Goal: Task Accomplishment & Management: Manage account settings

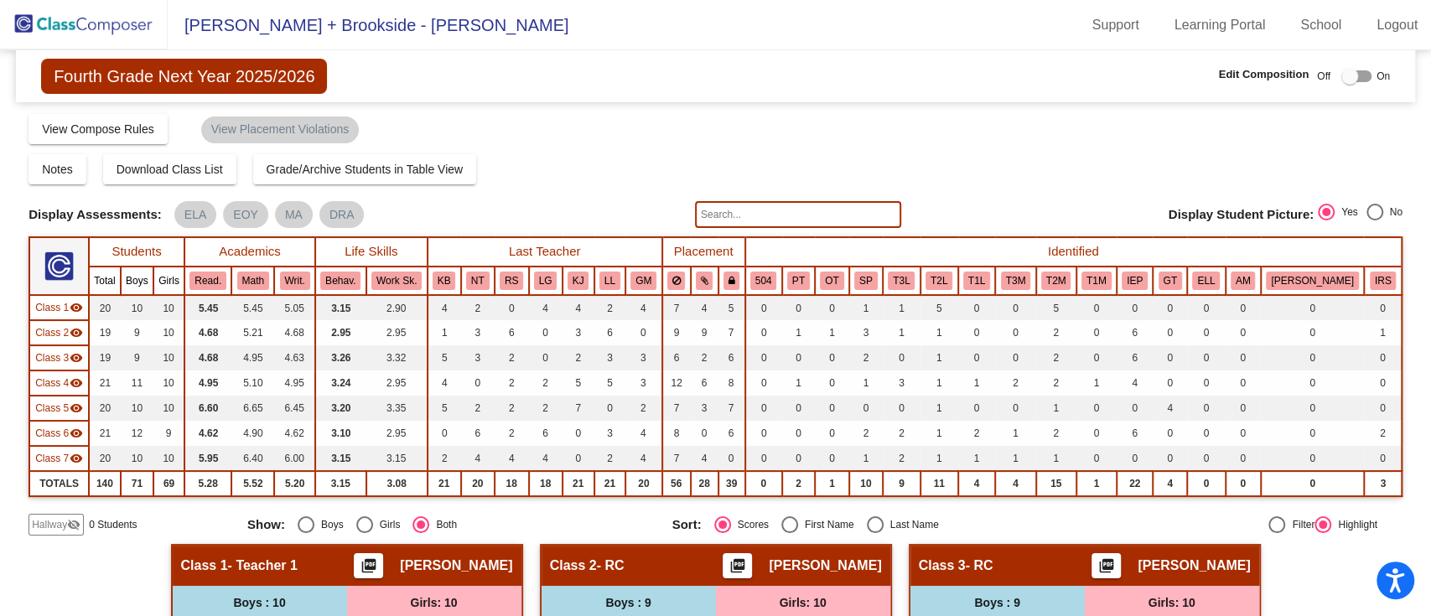
click at [107, 23] on img at bounding box center [84, 24] width 168 height 49
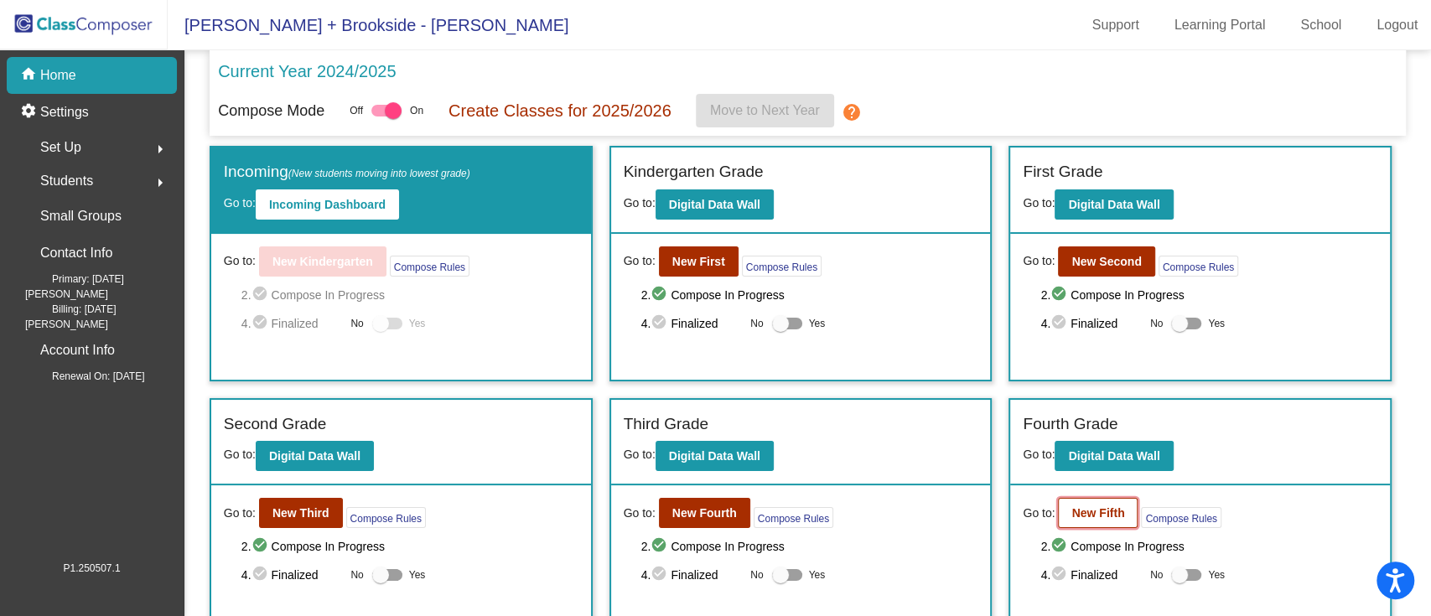
click at [1082, 520] on button "New Fifth" at bounding box center [1098, 513] width 80 height 30
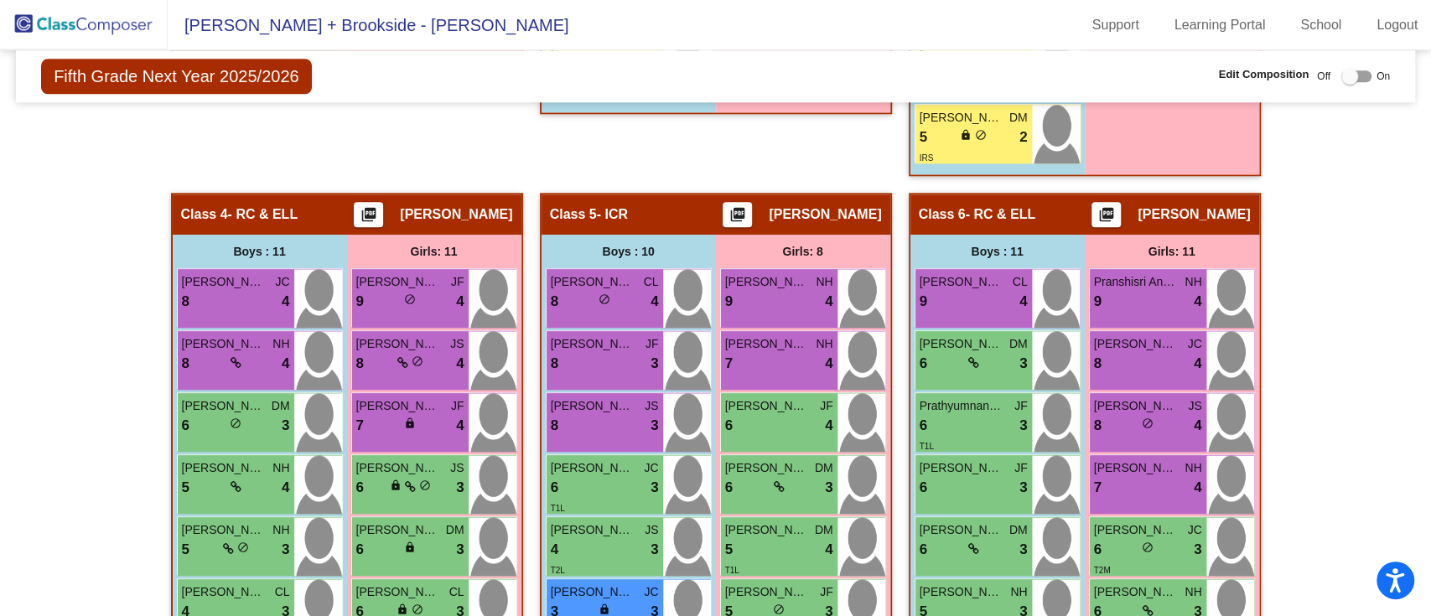
scroll to position [1229, 0]
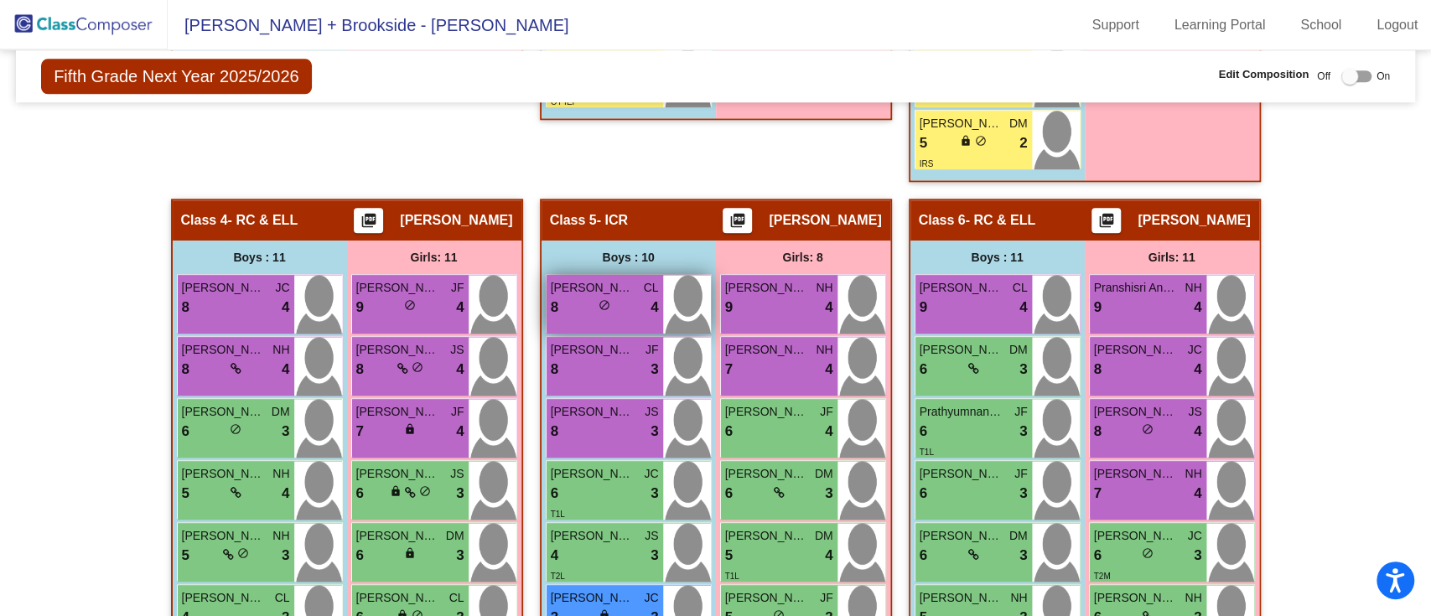
click at [612, 321] on div "[PERSON_NAME] [PERSON_NAME] 8 lock do_not_disturb_alt 4" at bounding box center [604, 304] width 117 height 59
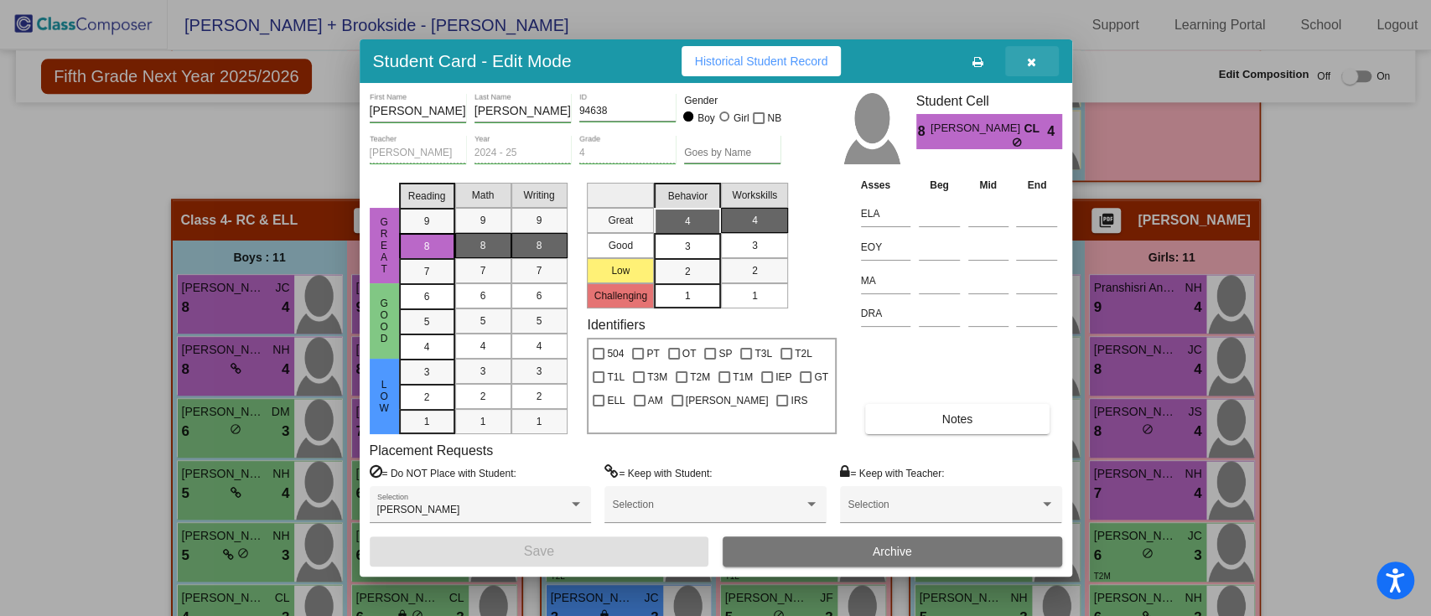
click at [1032, 60] on icon "button" at bounding box center [1031, 62] width 9 height 12
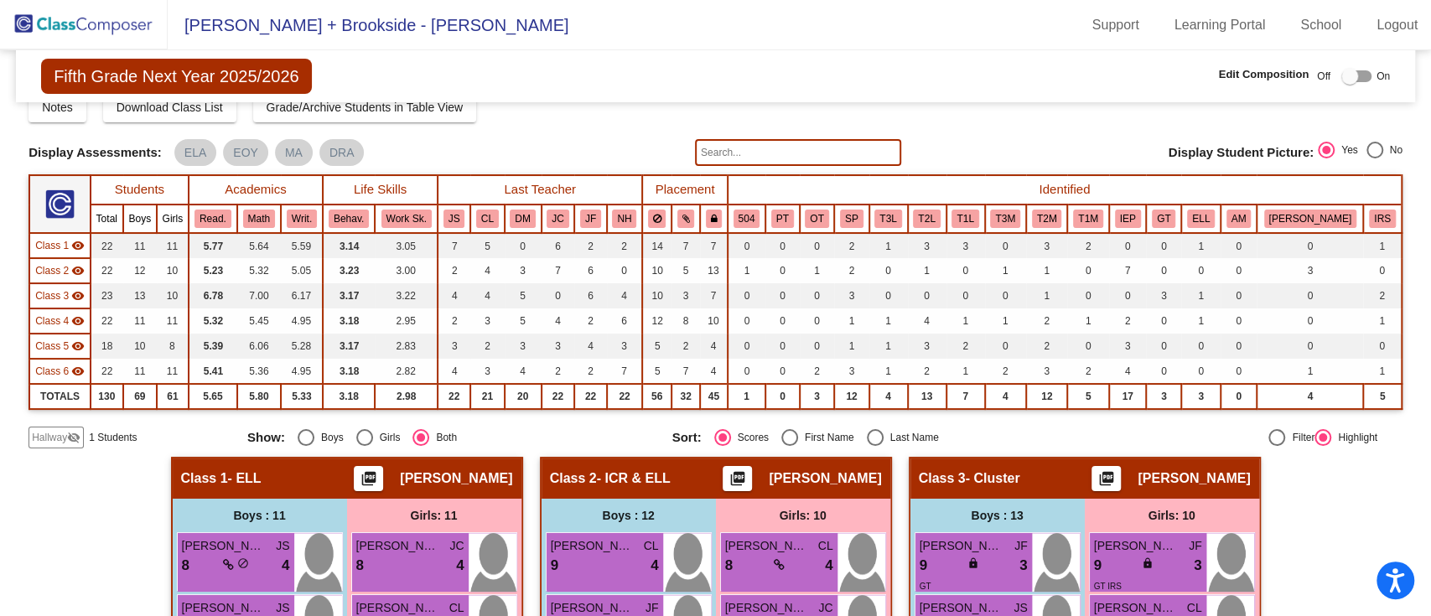
scroll to position [0, 0]
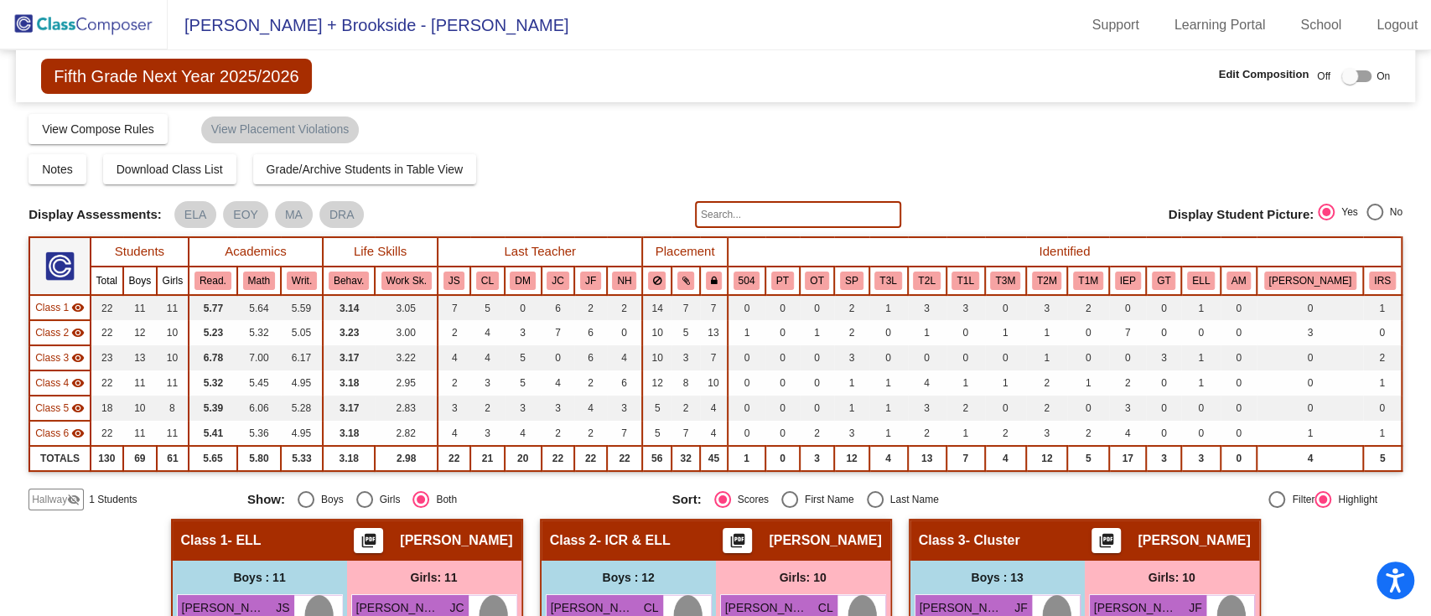
click at [189, 80] on span "Fifth Grade Next Year 2025/2026" at bounding box center [176, 76] width 270 height 35
click at [76, 30] on img at bounding box center [84, 24] width 168 height 49
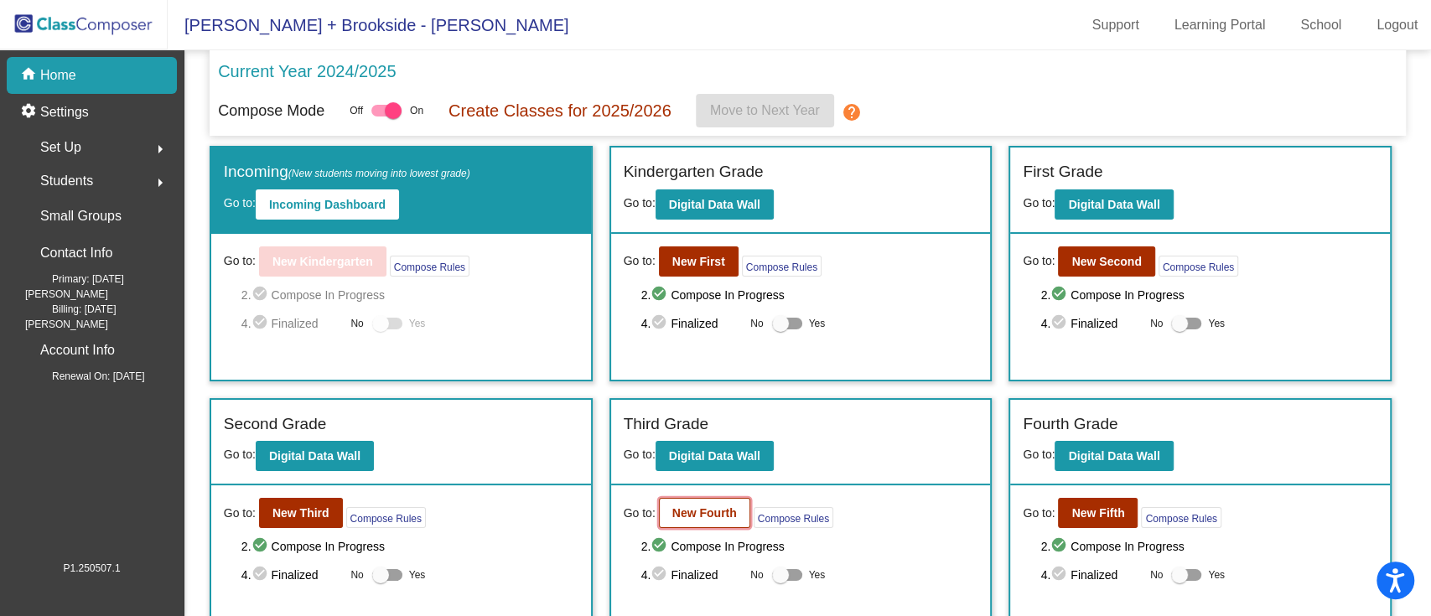
click at [729, 506] on b "New Fourth" at bounding box center [704, 512] width 65 height 13
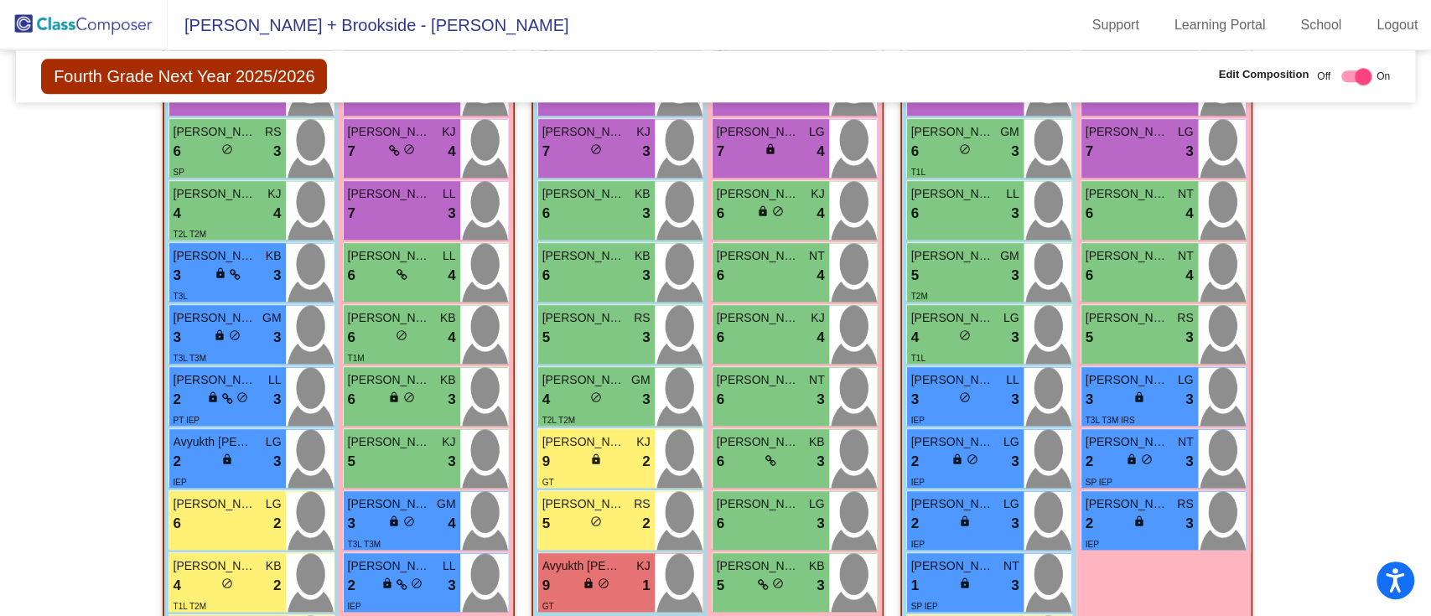
scroll to position [1351, 0]
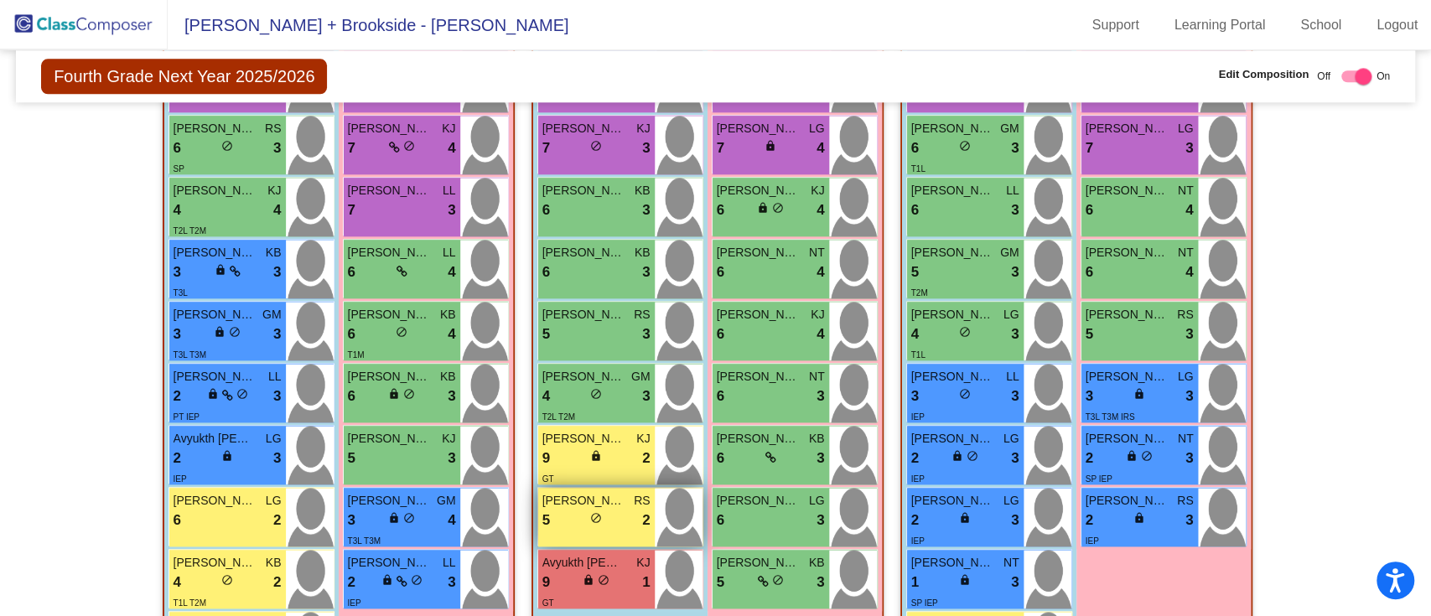
click at [590, 520] on span "do_not_disturb_alt" at bounding box center [596, 518] width 12 height 12
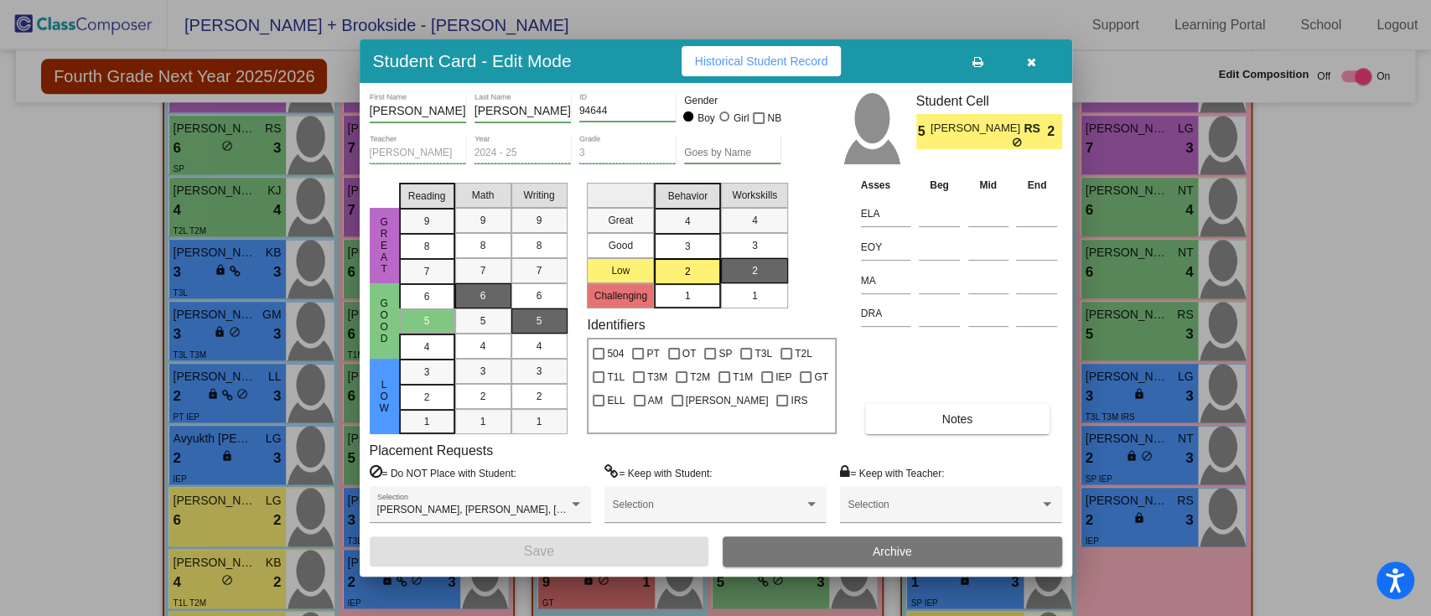
click at [1039, 60] on button "button" at bounding box center [1032, 61] width 54 height 30
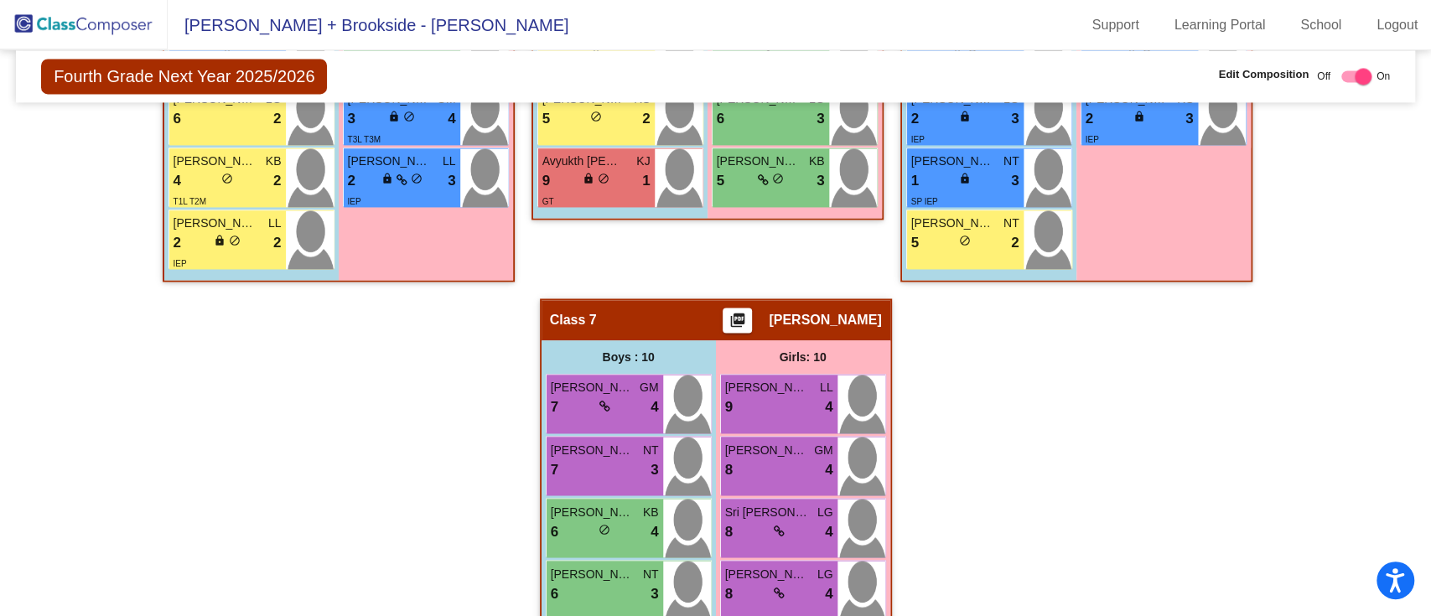
scroll to position [1757, 0]
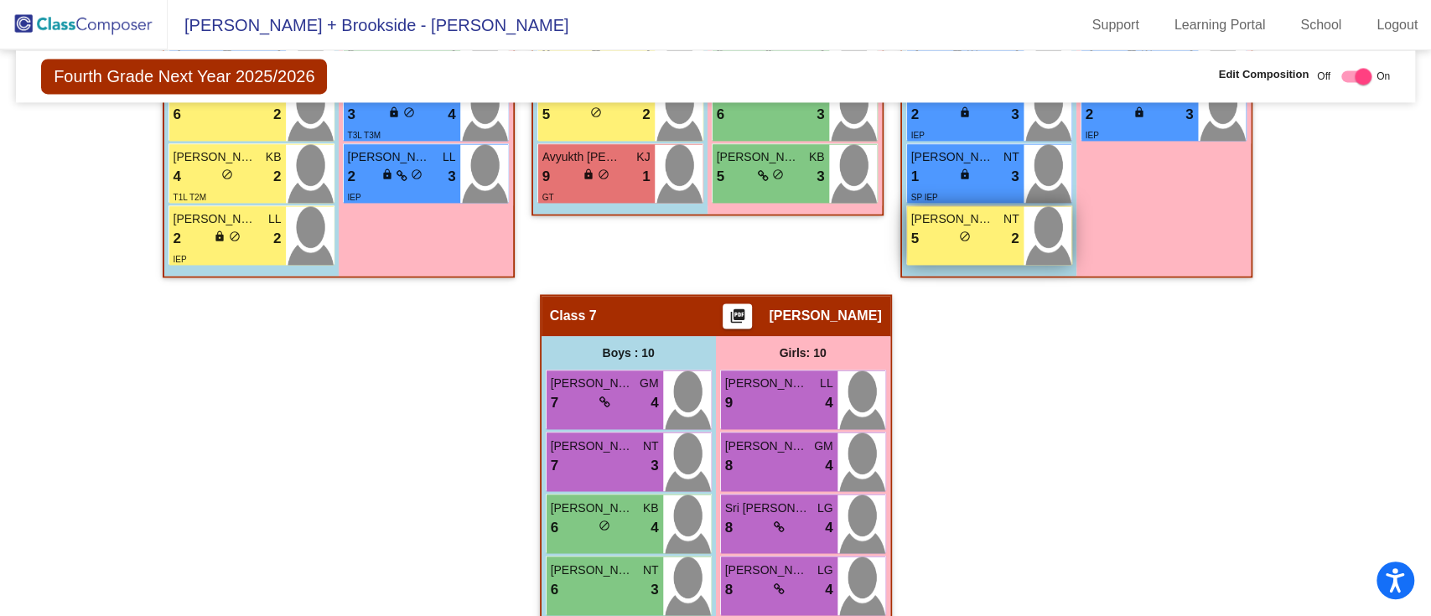
click at [935, 247] on div "Ayansh Alugandula NT 5 lock do_not_disturb_alt 2" at bounding box center [965, 235] width 117 height 59
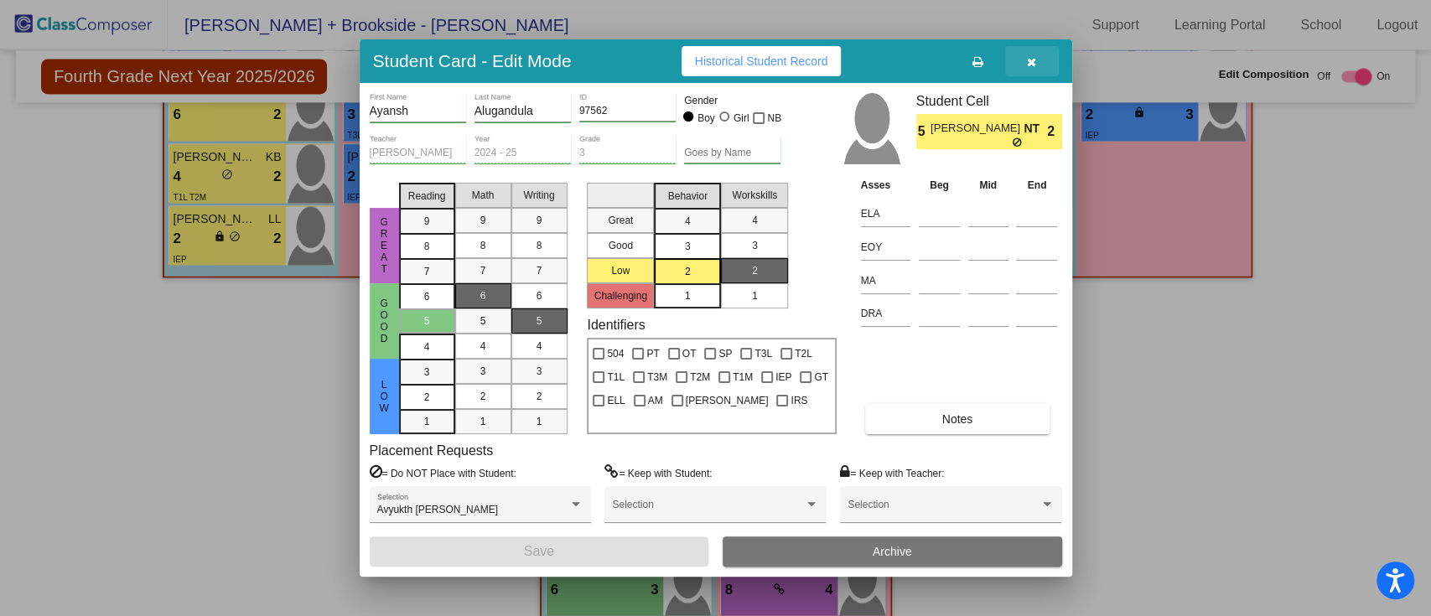
click at [1040, 60] on button "button" at bounding box center [1032, 61] width 54 height 30
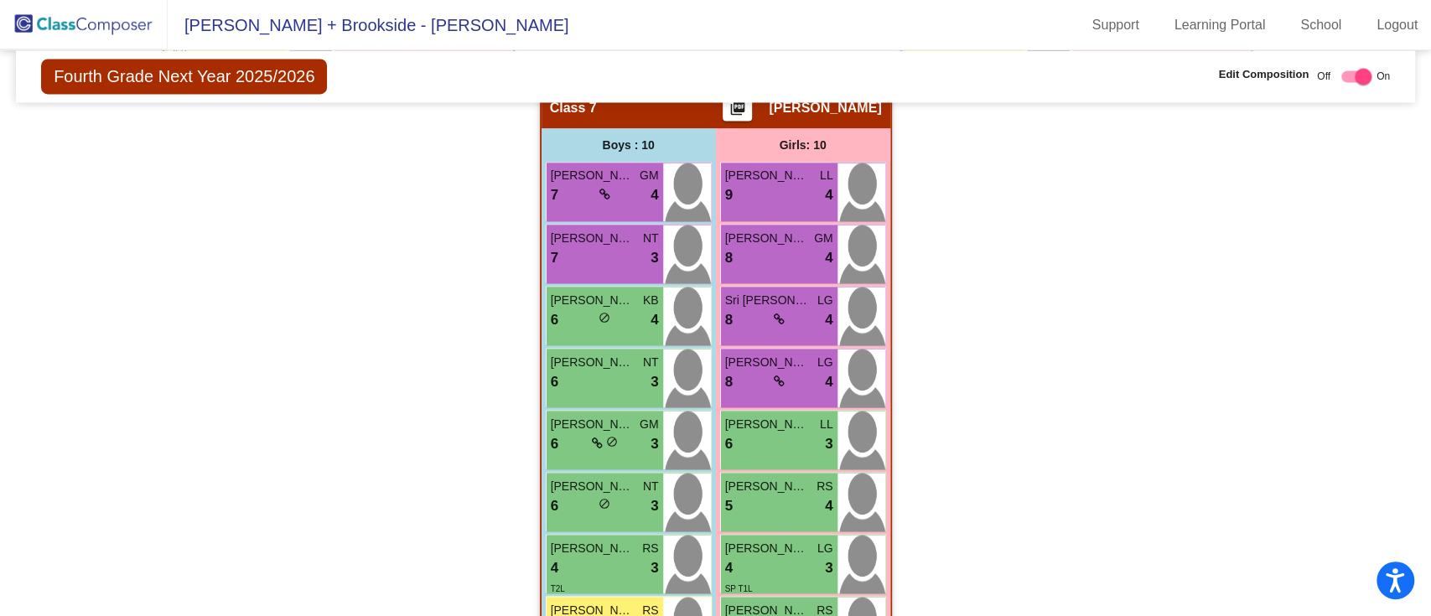
scroll to position [1943, 0]
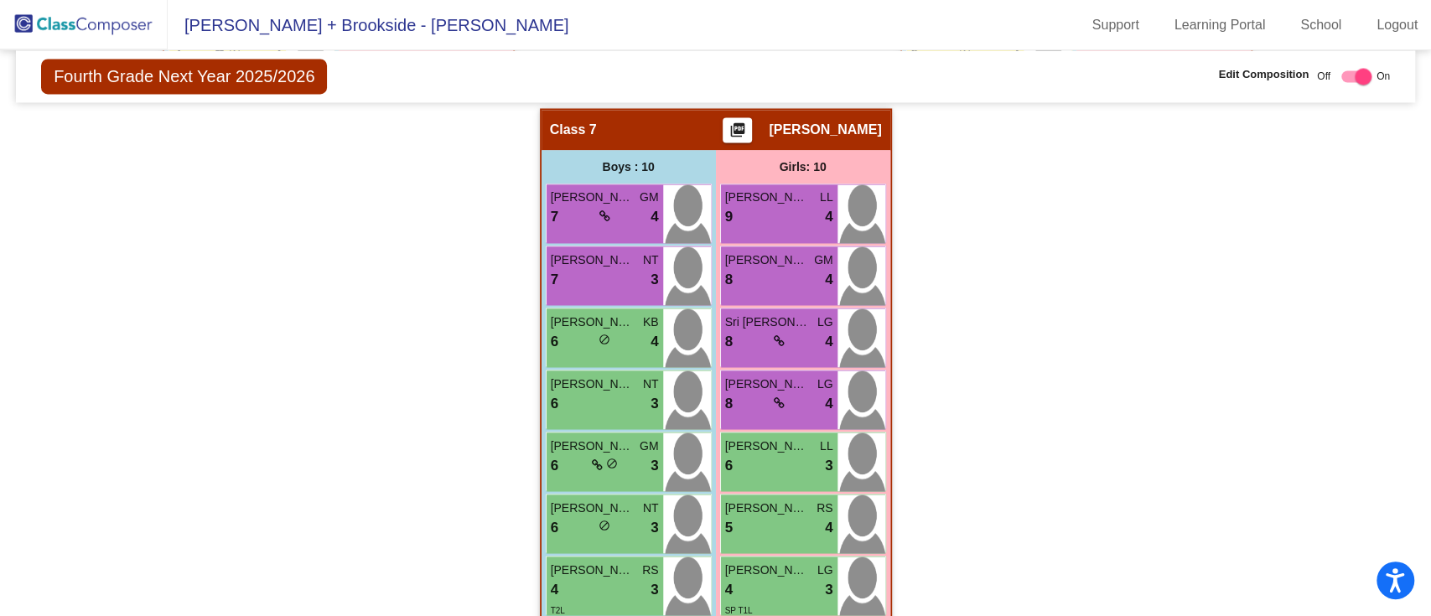
drag, startPoint x: 1421, startPoint y: 520, endPoint x: 1427, endPoint y: 553, distance: 34.0
click at [1427, 553] on mat-sidenav-content "Fourth Grade Next Year 2025/2026 Edit Composition Off On Incoming Digital Data …" at bounding box center [715, 333] width 1431 height 566
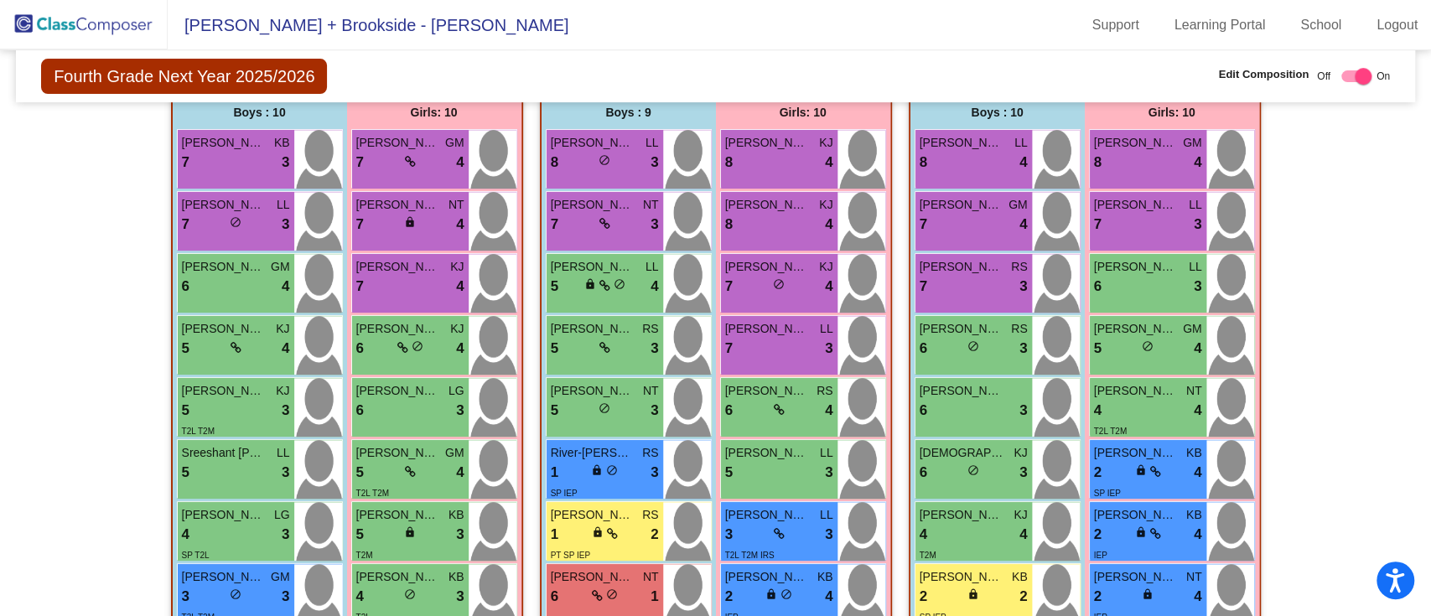
scroll to position [0, 0]
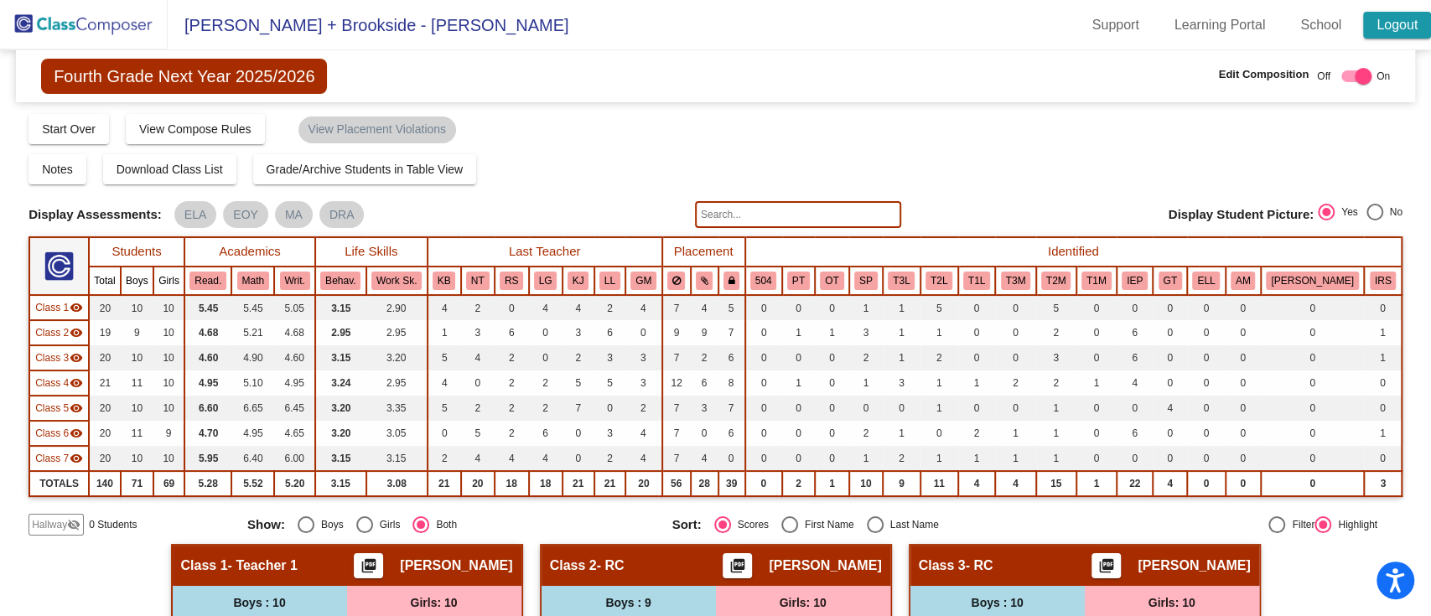
click at [1393, 27] on link "Logout" at bounding box center [1397, 25] width 68 height 27
